Goal: Information Seeking & Learning: Learn about a topic

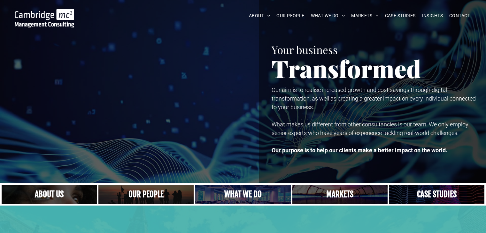
scroll to position [1280, 0]
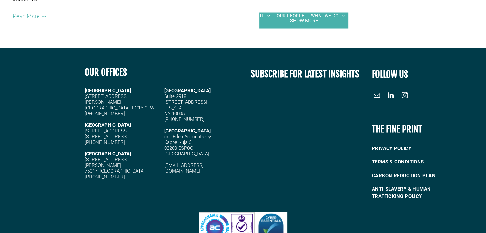
click at [394, 90] on span "linkedin" at bounding box center [391, 95] width 10 height 10
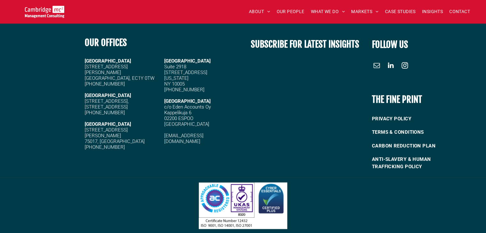
click at [389, 67] on span "linkedin" at bounding box center [391, 65] width 10 height 10
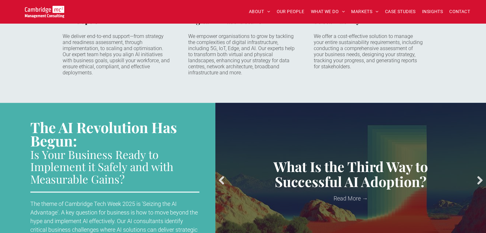
scroll to position [564, 0]
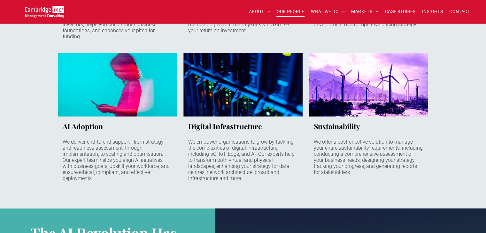
click at [291, 9] on span "OUR PEOPLE" at bounding box center [290, 12] width 28 height 10
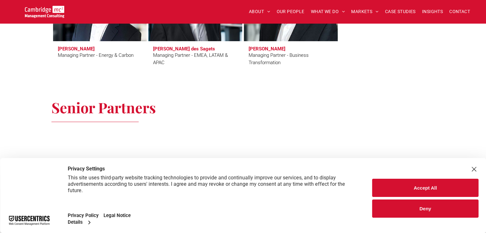
scroll to position [745, 0]
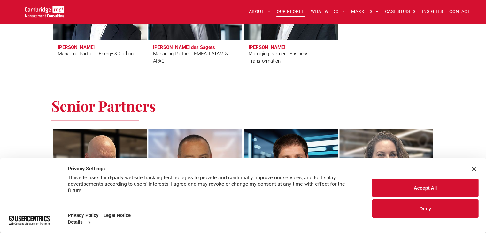
click at [427, 187] on button "Accept All" at bounding box center [425, 188] width 106 height 18
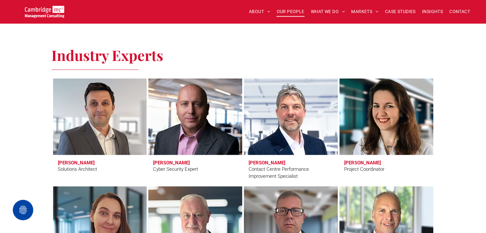
scroll to position [1885, 0]
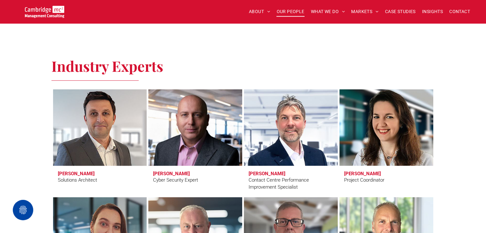
click at [98, 108] on link at bounding box center [99, 127] width 99 height 81
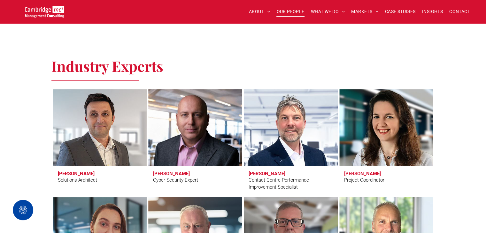
click at [42, 7] on img at bounding box center [44, 12] width 39 height 12
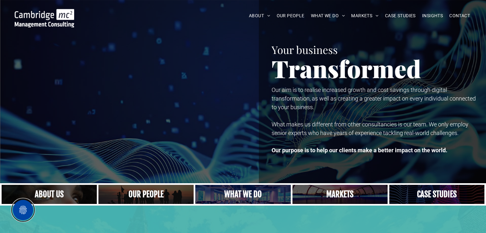
click at [25, 209] on button "Privacy Settings" at bounding box center [23, 210] width 20 height 20
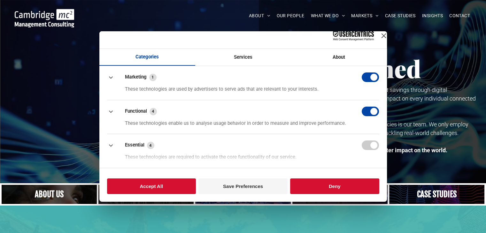
click at [250, 190] on button "Save Preferences" at bounding box center [242, 187] width 89 height 16
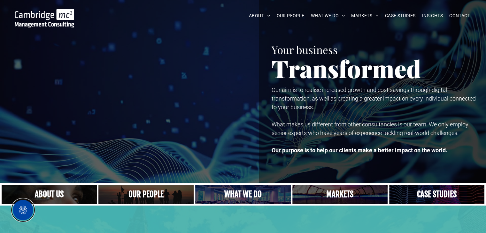
click at [14, 205] on button "Privacy Settings" at bounding box center [23, 210] width 20 height 20
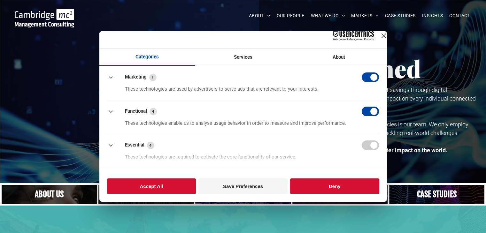
click at [365, 114] on button "button" at bounding box center [370, 111] width 18 height 10
click at [365, 80] on button "button" at bounding box center [370, 77] width 18 height 10
click at [249, 188] on button "Save Preferences" at bounding box center [242, 187] width 89 height 16
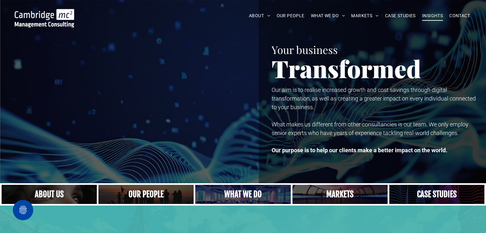
click at [436, 16] on span "INSIGHTS" at bounding box center [432, 16] width 21 height 10
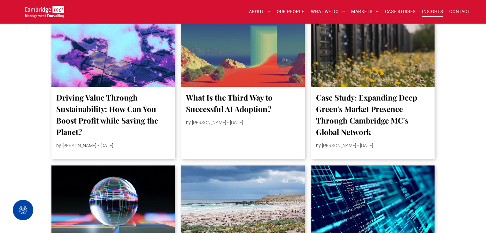
scroll to position [319, 0]
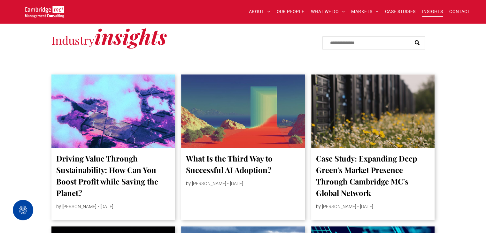
click at [346, 168] on link "Case Study: Expanding Deep Green's Market Presence Through Cambridge MC's Globa…" at bounding box center [373, 176] width 114 height 46
